Goal: Check status: Check status

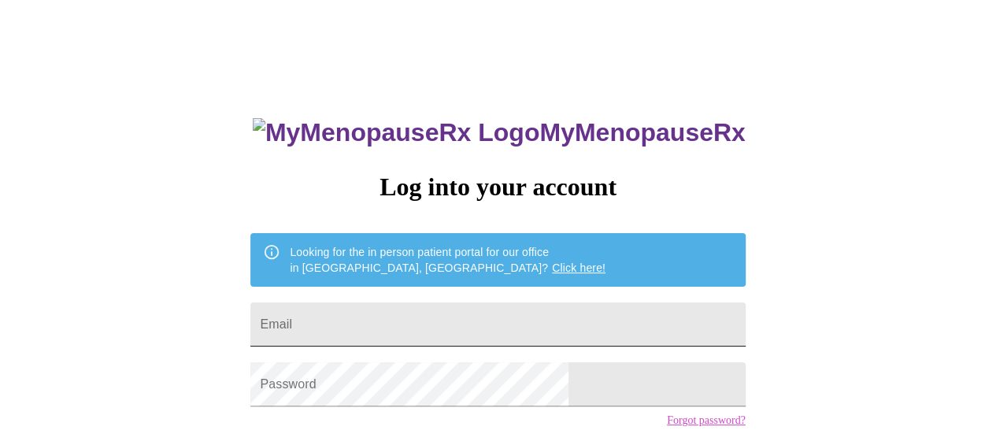
click at [379, 319] on input "Email" at bounding box center [497, 324] width 494 height 44
type input "[EMAIL_ADDRESS][DOMAIN_NAME]"
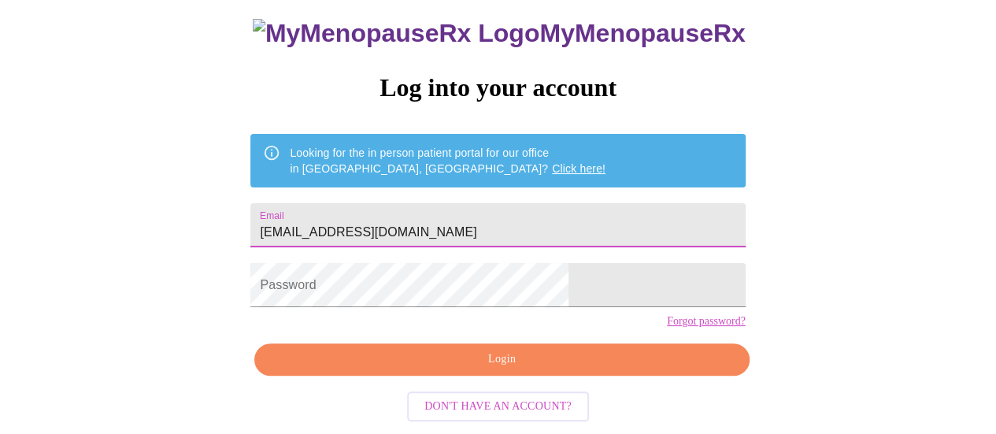
scroll to position [120, 0]
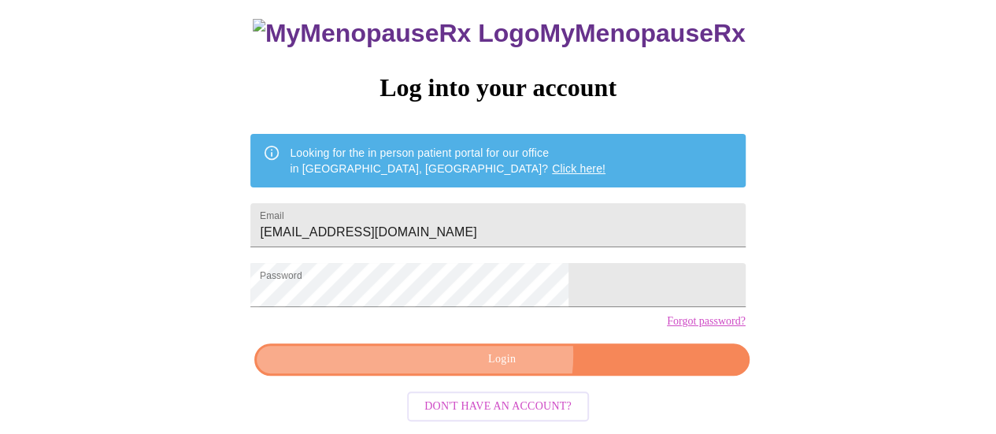
click at [499, 360] on span "Login" at bounding box center [501, 359] width 458 height 20
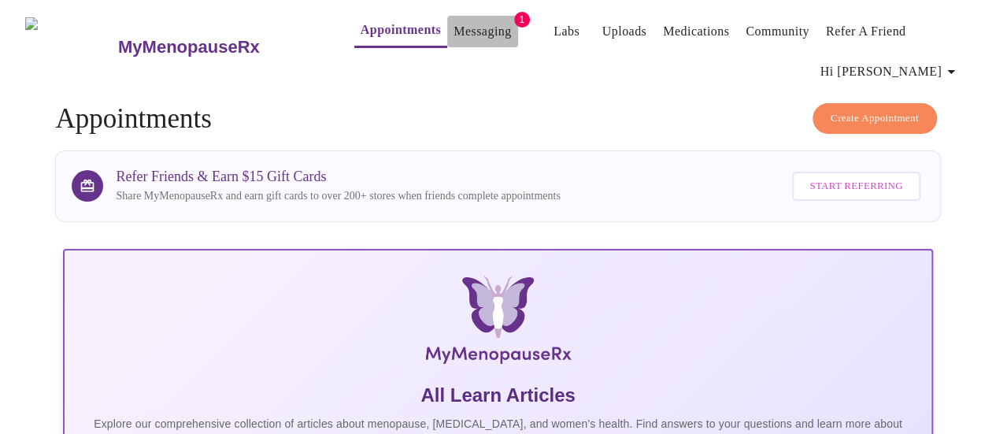
click at [462, 25] on link "Messaging" at bounding box center [481, 31] width 57 height 22
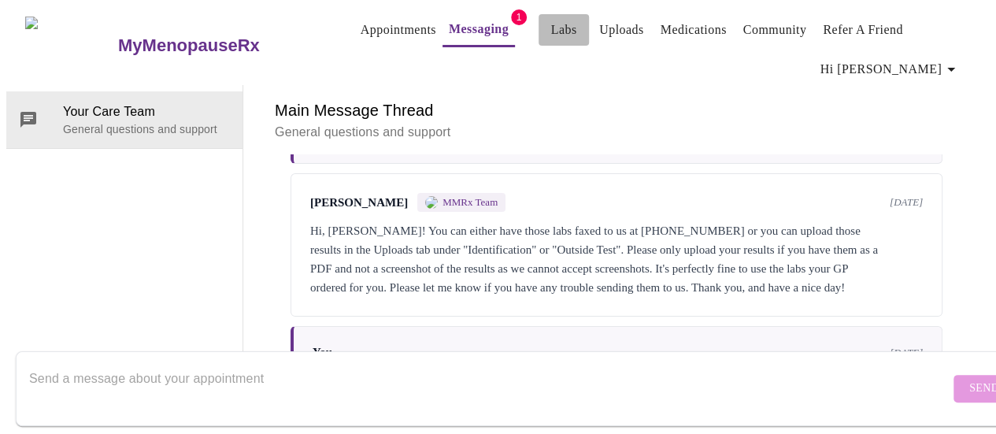
click at [551, 23] on link "Labs" at bounding box center [564, 30] width 26 height 22
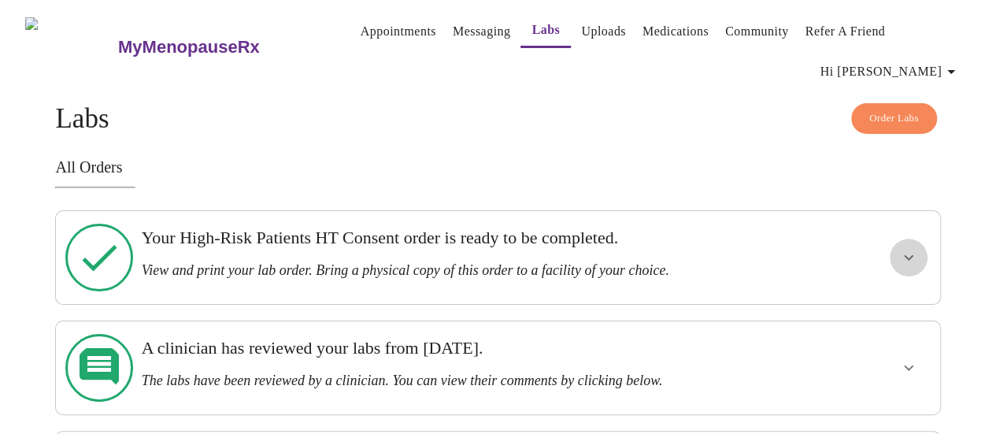
click at [908, 248] on icon "show more" at bounding box center [908, 257] width 19 height 19
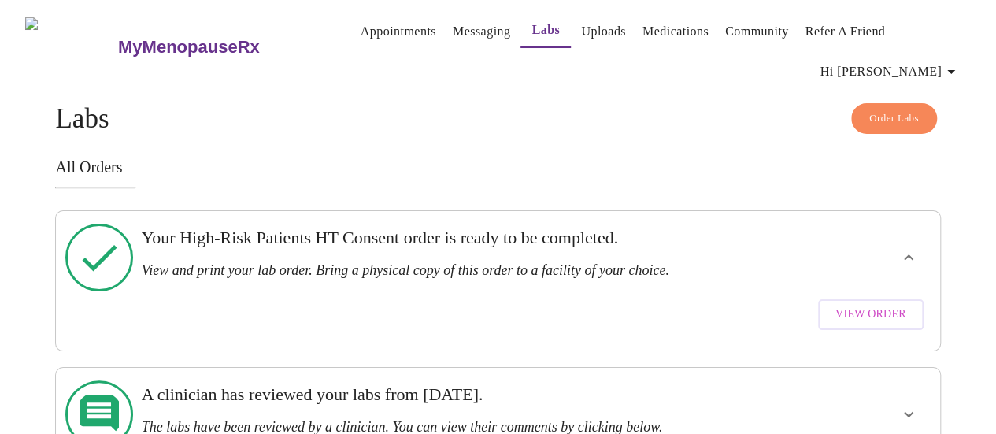
scroll to position [52, 0]
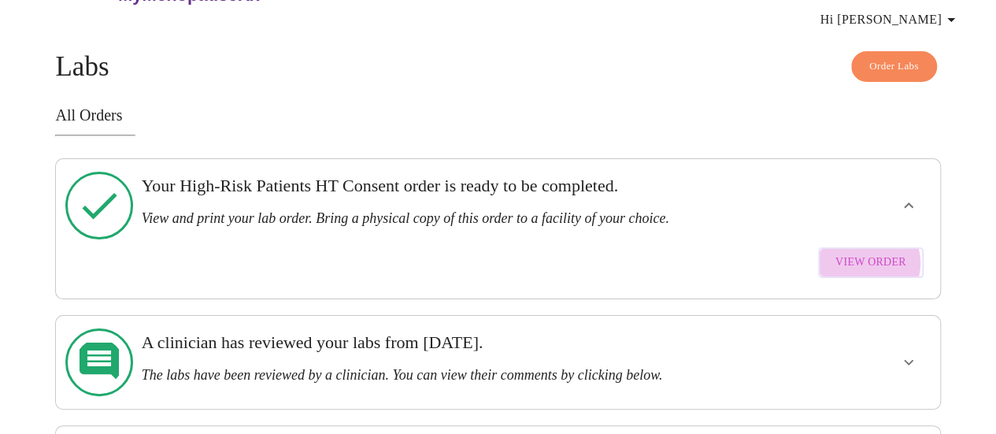
click at [878, 253] on span "View Order" at bounding box center [870, 263] width 71 height 20
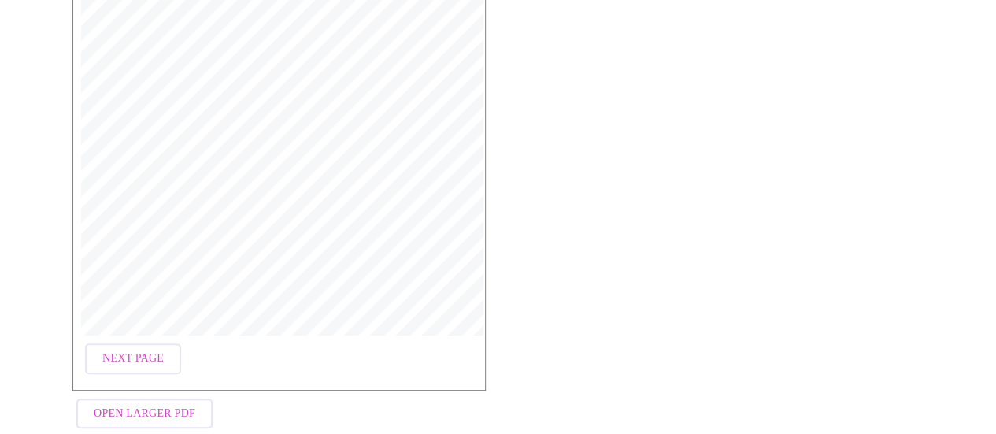
scroll to position [509, 0]
click at [124, 344] on span "Next Page" at bounding box center [132, 354] width 61 height 20
click at [121, 399] on span "Open Larger PDF" at bounding box center [145, 409] width 102 height 20
